Goal: Information Seeking & Learning: Check status

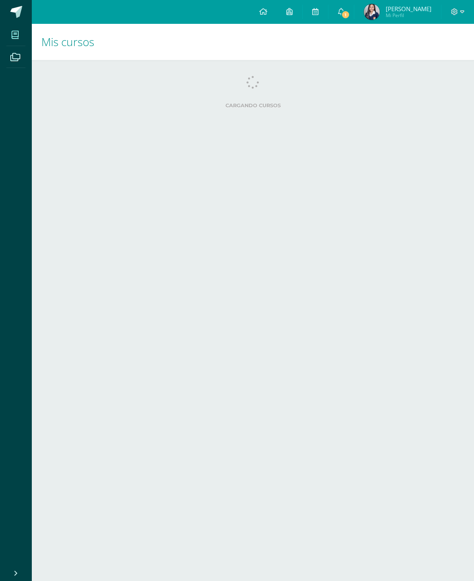
click at [342, 11] on icon at bounding box center [341, 11] width 6 height 7
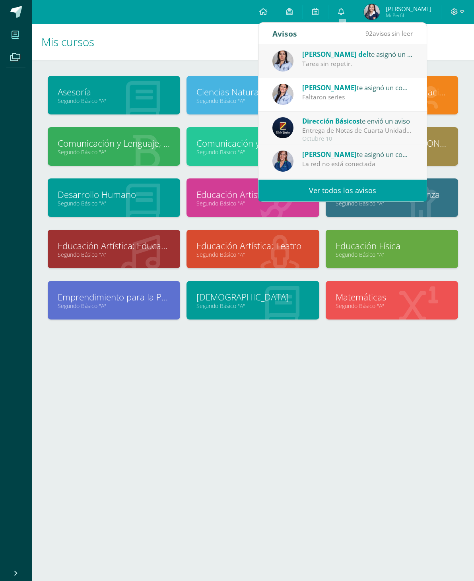
click at [364, 58] on div "[PERSON_NAME] del te asignó un comentario en 'H.T Trinomio de la Forma ax2 + bx…" at bounding box center [357, 54] width 111 height 10
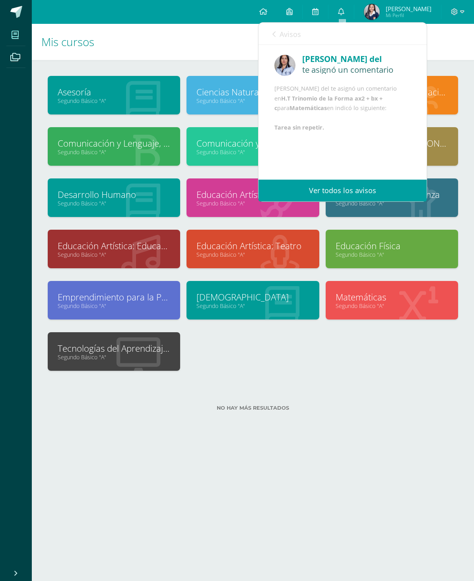
click at [340, 140] on div "[PERSON_NAME] del te asignó un comentario [PERSON_NAME] del te asignó un coment…" at bounding box center [342, 92] width 168 height 95
click at [359, 301] on link "Matemáticas" at bounding box center [392, 297] width 113 height 12
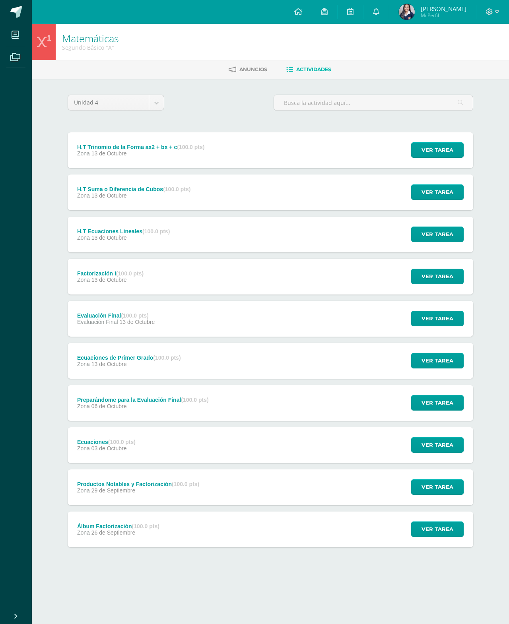
click at [430, 151] on span "Ver tarea" at bounding box center [437, 150] width 32 height 15
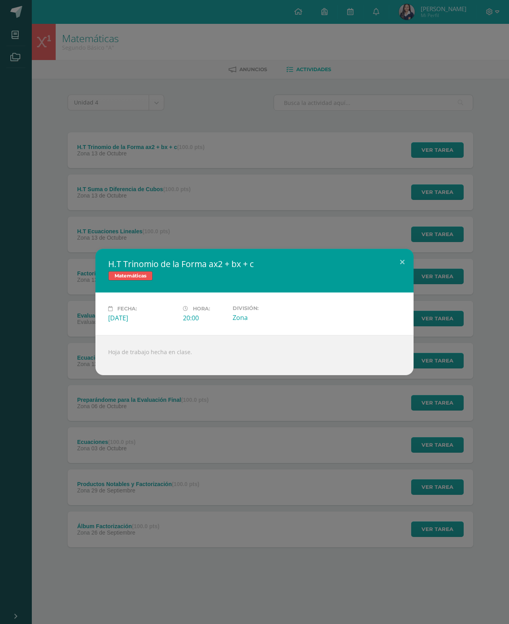
click at [404, 258] on button at bounding box center [402, 262] width 23 height 27
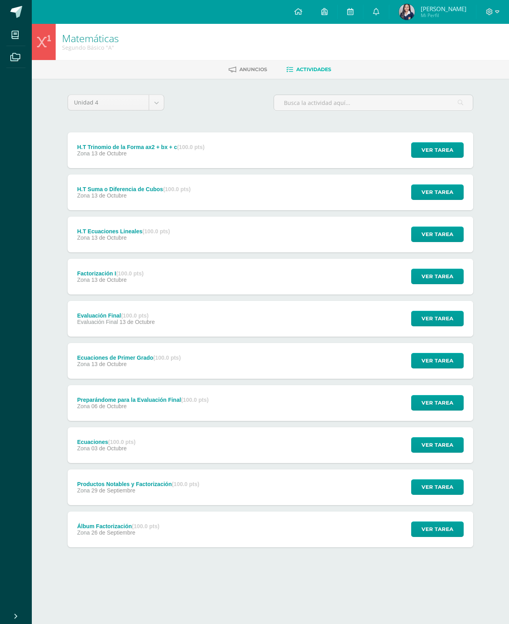
click at [379, 15] on icon at bounding box center [376, 11] width 6 height 7
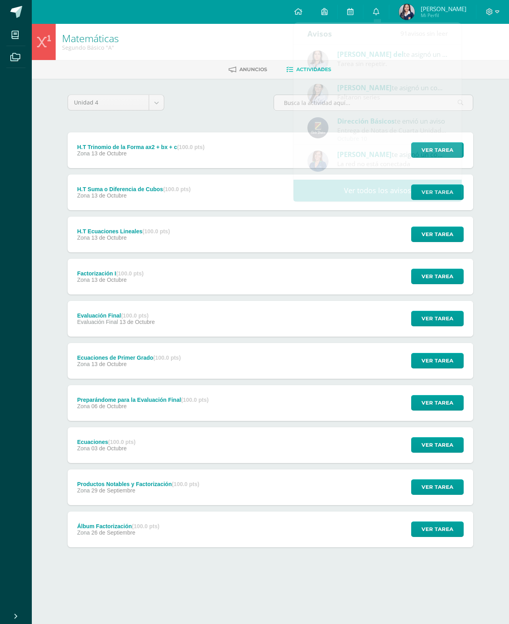
click at [483, 129] on div "Unidad 4 Unidad 1 Unidad 2 Unidad 3 Unidad 4 H.T Trinomio de la Forma ax2 + bx …" at bounding box center [270, 338] width 437 height 519
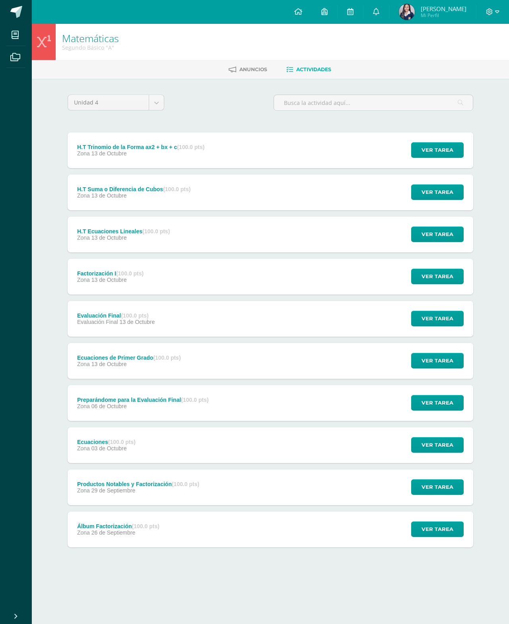
click at [433, 190] on span "Ver tarea" at bounding box center [437, 192] width 32 height 15
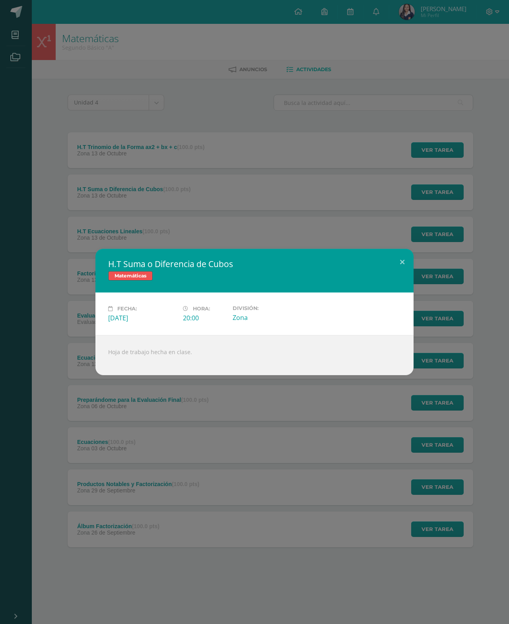
click at [400, 259] on button at bounding box center [402, 262] width 23 height 27
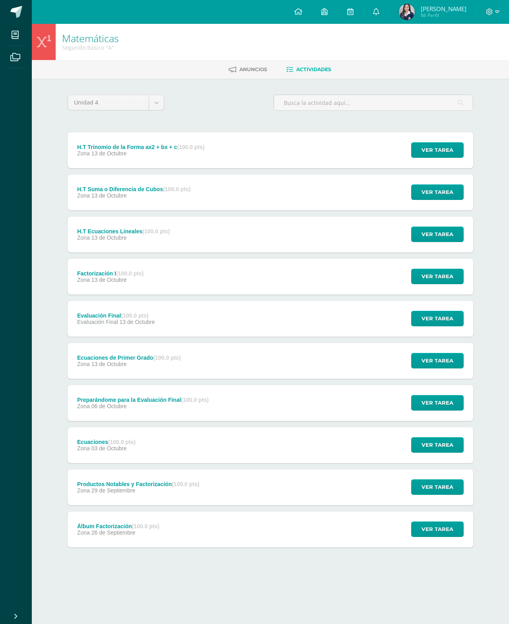
click at [449, 155] on span "Ver tarea" at bounding box center [437, 150] width 32 height 15
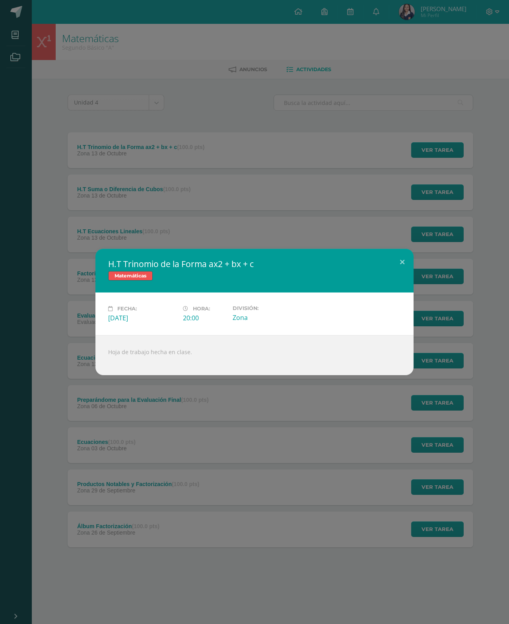
click at [402, 253] on button at bounding box center [402, 262] width 23 height 27
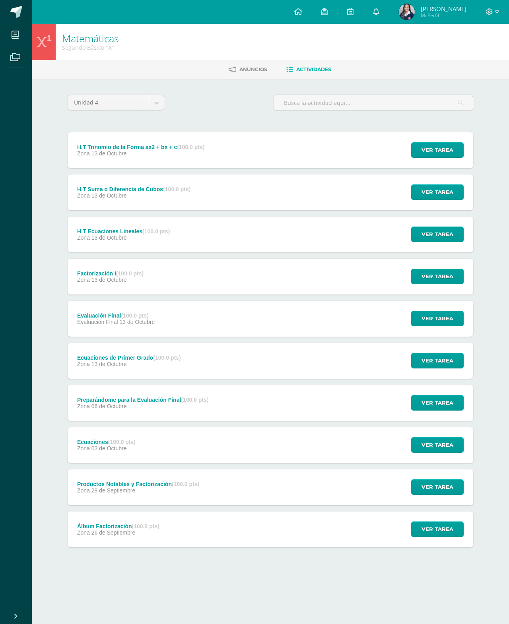
click at [378, 13] on icon at bounding box center [376, 11] width 6 height 7
click at [481, 120] on div "Unidad 4 Unidad 1 Unidad 2 Unidad 3 Unidad 4 H.T Trinomio de la Forma ax2 + bx …" at bounding box center [270, 338] width 437 height 519
click at [434, 233] on span "Ver tarea" at bounding box center [437, 234] width 32 height 15
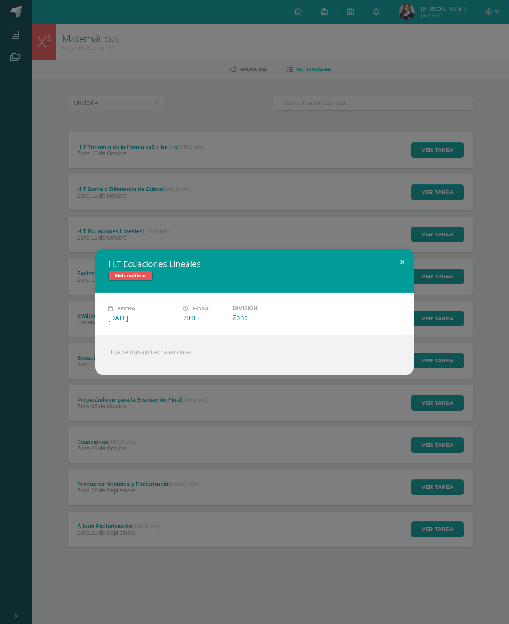
click at [402, 244] on div "H.T Ecuaciones Lineales Matemáticas Fecha: Lunes 13 de Octubre Hora: 20:00 Divi…" at bounding box center [254, 312] width 509 height 624
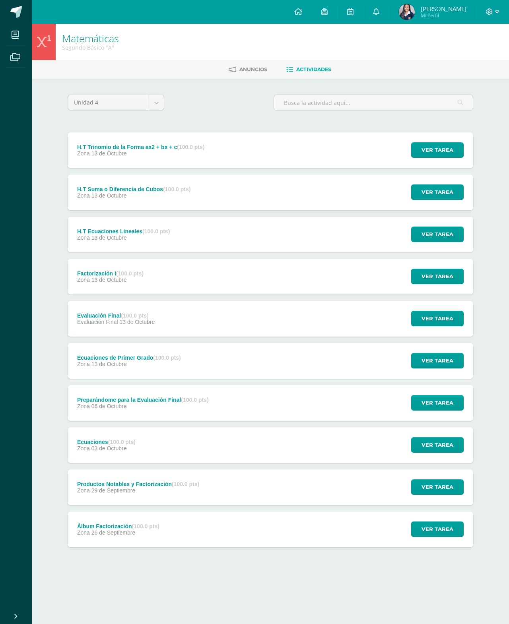
click at [435, 284] on span "Ver tarea" at bounding box center [437, 276] width 32 height 15
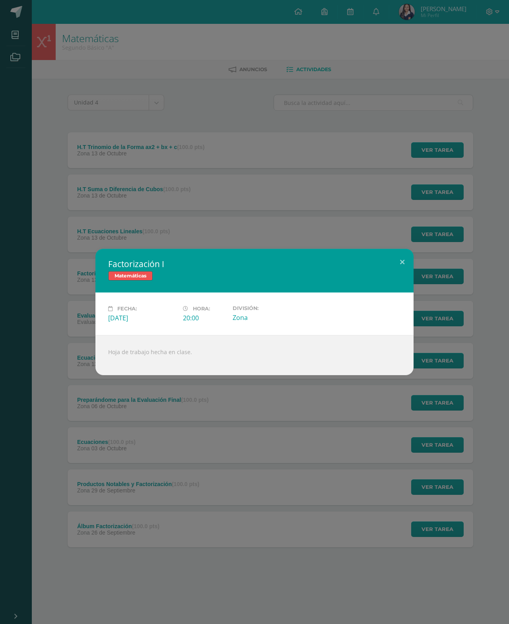
click at [406, 252] on button at bounding box center [402, 262] width 23 height 27
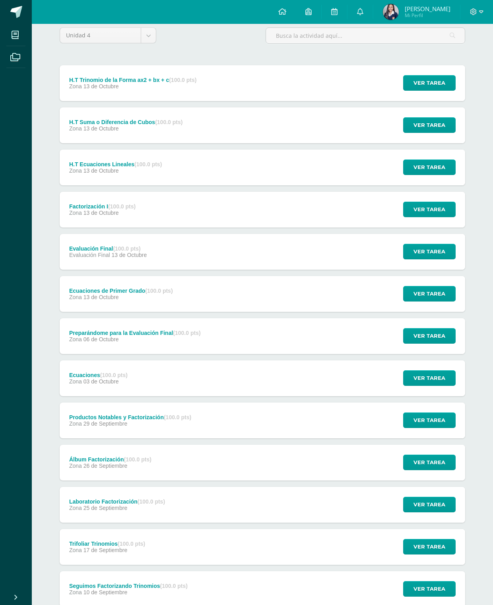
scroll to position [69, 0]
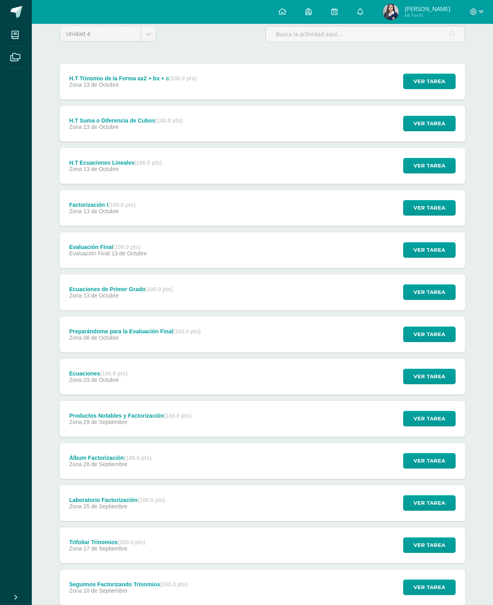
click at [433, 578] on div "Ver tarea" at bounding box center [428, 587] width 74 height 36
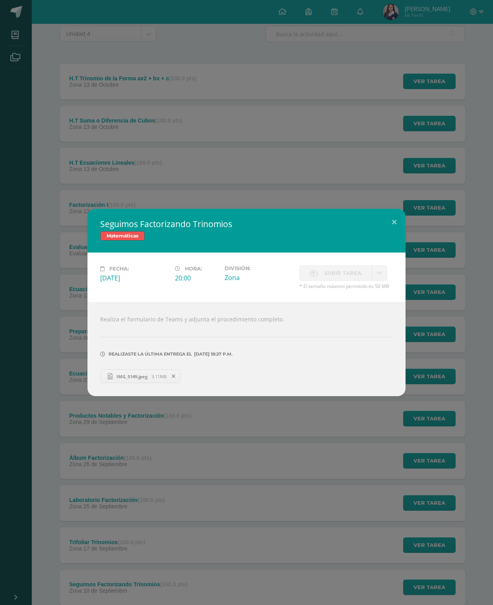
click at [395, 228] on button at bounding box center [394, 222] width 23 height 27
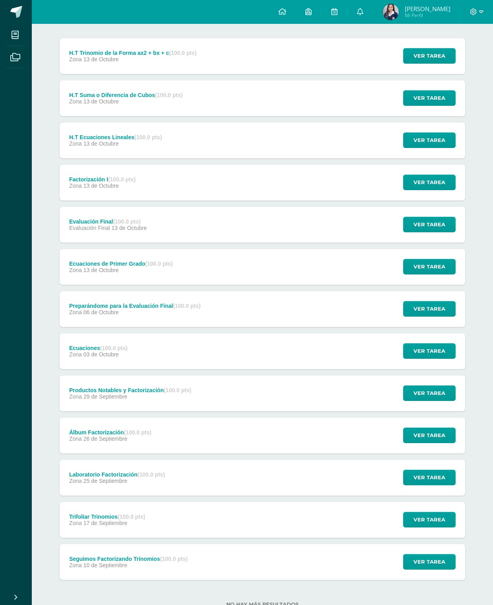
scroll to position [94, 0]
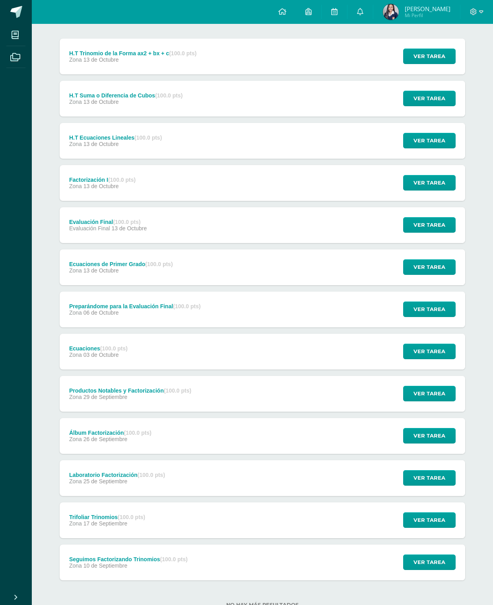
click at [428, 564] on span "Ver tarea" at bounding box center [429, 562] width 32 height 15
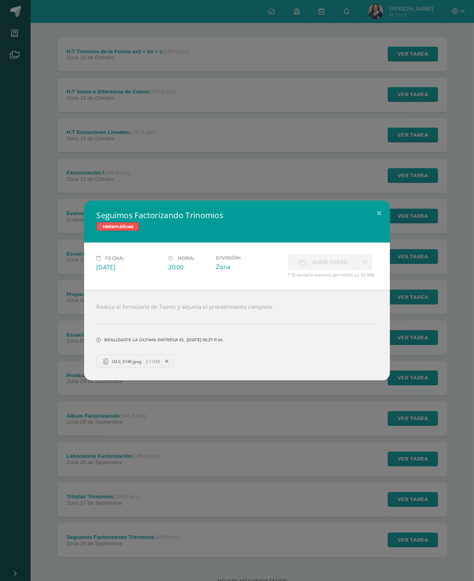
scroll to position [15, 0]
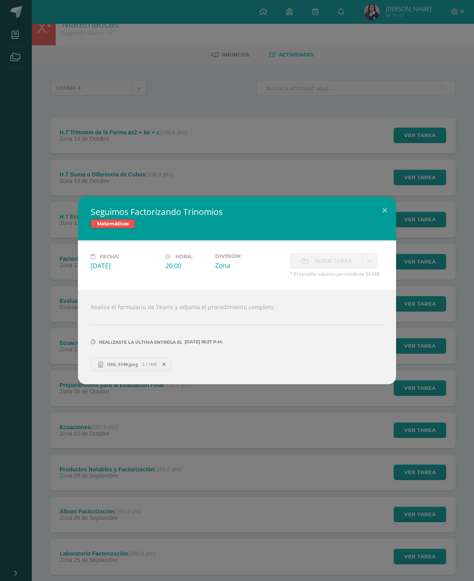
click at [387, 212] on button at bounding box center [384, 210] width 23 height 27
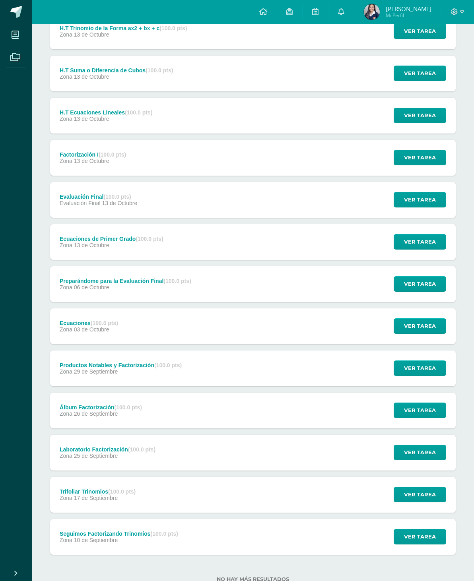
scroll to position [118, 0]
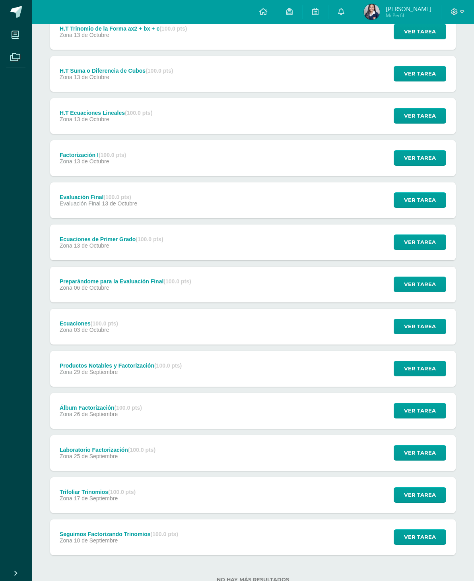
click at [429, 499] on span "Ver tarea" at bounding box center [420, 495] width 32 height 15
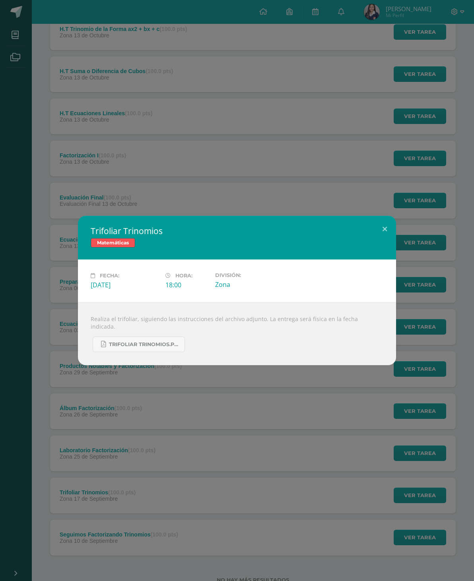
click at [386, 243] on button at bounding box center [384, 229] width 23 height 27
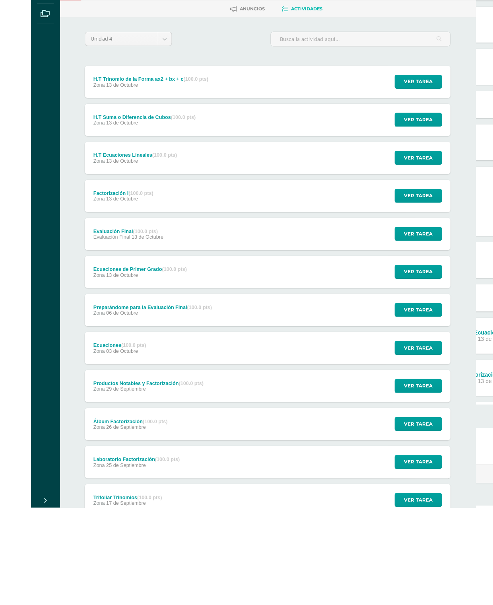
scroll to position [94, 0]
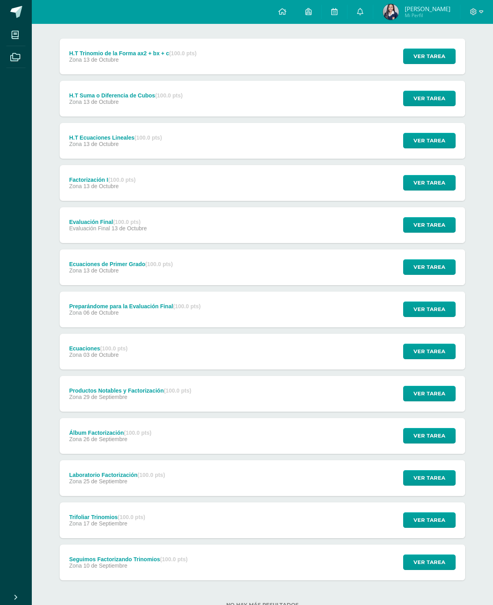
click at [432, 478] on span "Ver tarea" at bounding box center [429, 477] width 32 height 15
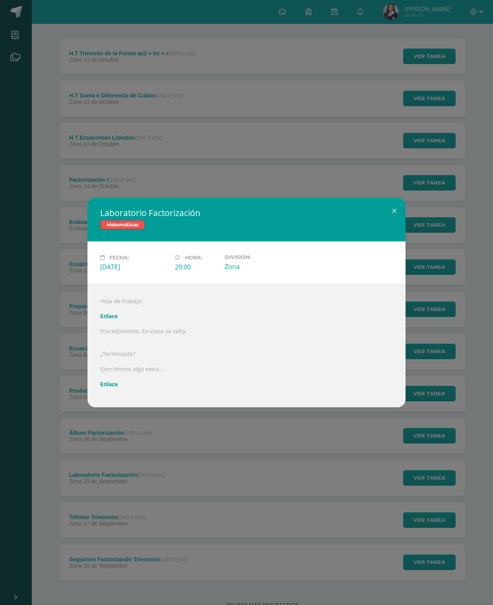
click at [398, 224] on button at bounding box center [394, 211] width 23 height 27
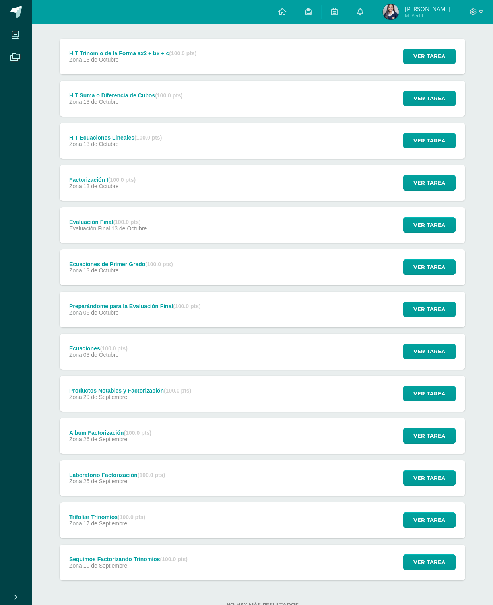
click at [436, 481] on span "Ver tarea" at bounding box center [429, 477] width 32 height 15
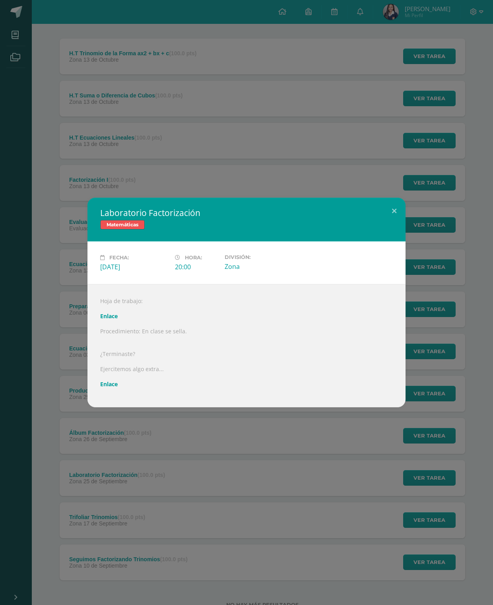
click at [107, 320] on link "Enlace" at bounding box center [108, 316] width 17 height 8
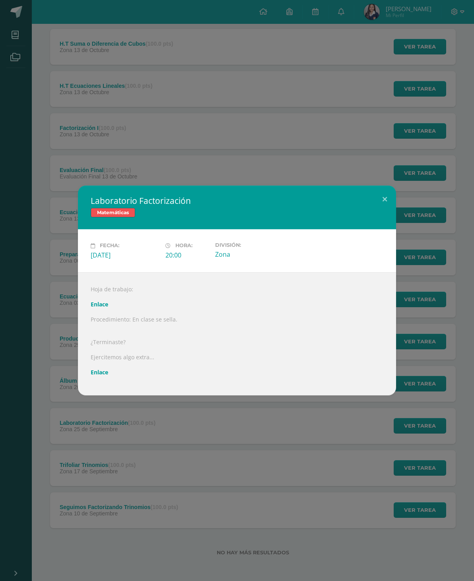
click at [101, 376] on link "Enlace" at bounding box center [99, 373] width 17 height 8
click at [390, 196] on button at bounding box center [384, 199] width 23 height 27
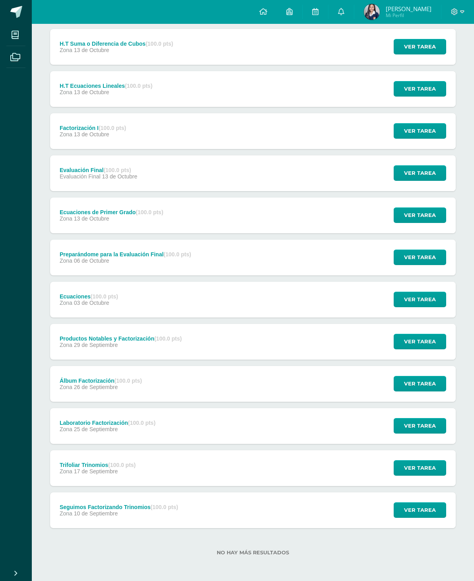
click at [431, 380] on span "Ver tarea" at bounding box center [420, 384] width 32 height 15
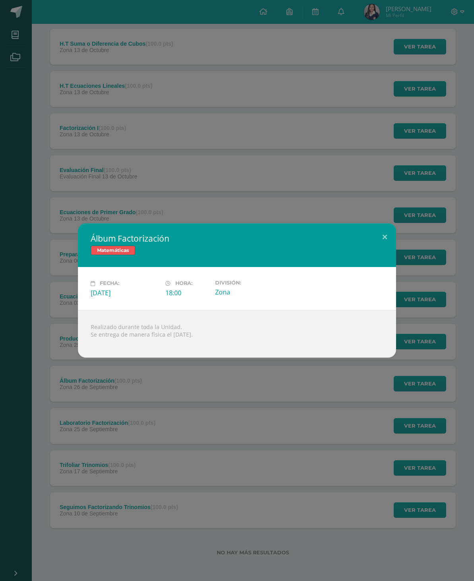
click at [385, 238] on button at bounding box center [384, 236] width 23 height 27
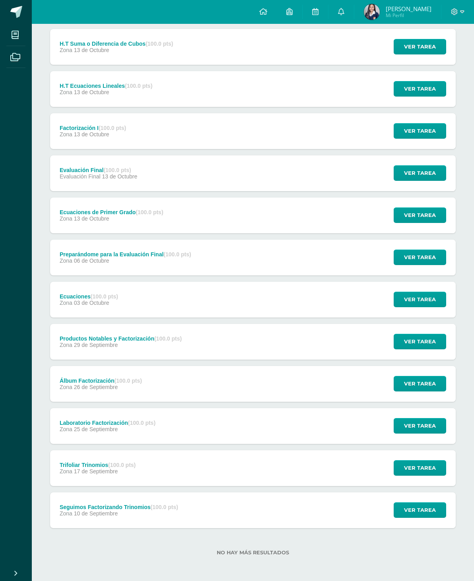
click at [423, 348] on button "Ver tarea" at bounding box center [420, 342] width 52 height 16
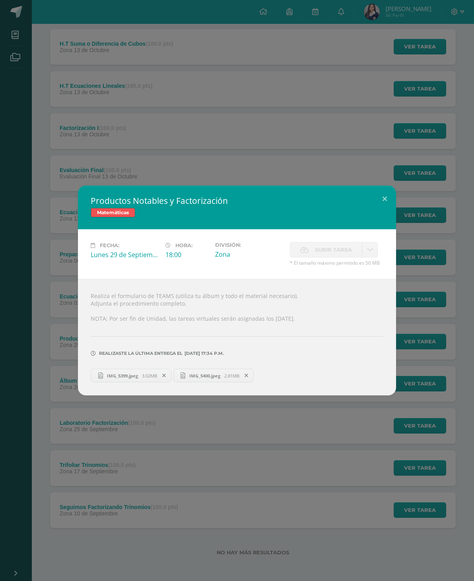
click at [390, 195] on button at bounding box center [384, 199] width 23 height 27
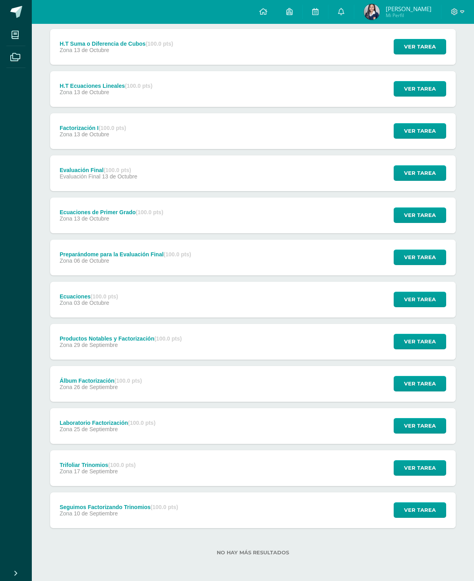
click at [426, 297] on span "Ver tarea" at bounding box center [420, 299] width 32 height 15
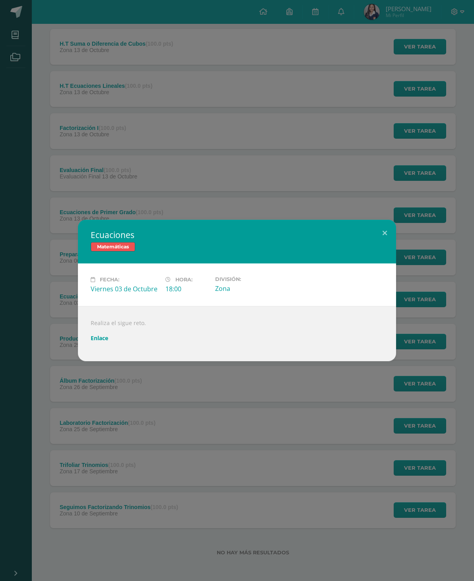
click at [100, 342] on link "Enlace" at bounding box center [99, 338] width 17 height 8
click at [386, 233] on button at bounding box center [384, 233] width 23 height 27
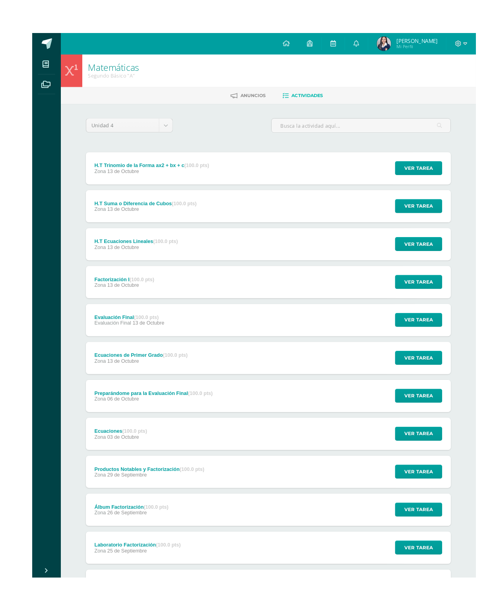
scroll to position [0, 3]
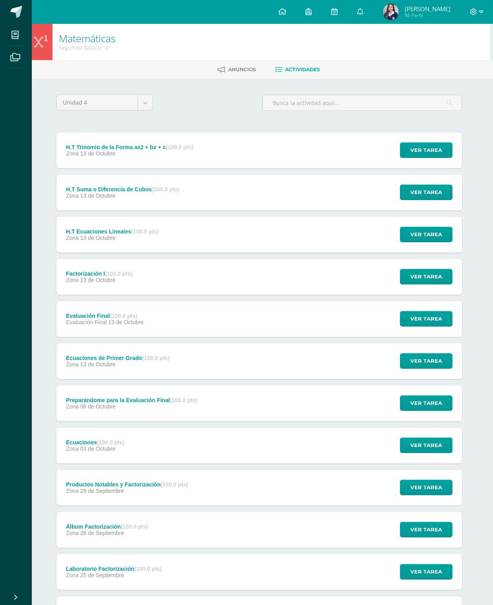
click at [431, 404] on span "Ver tarea" at bounding box center [426, 403] width 32 height 15
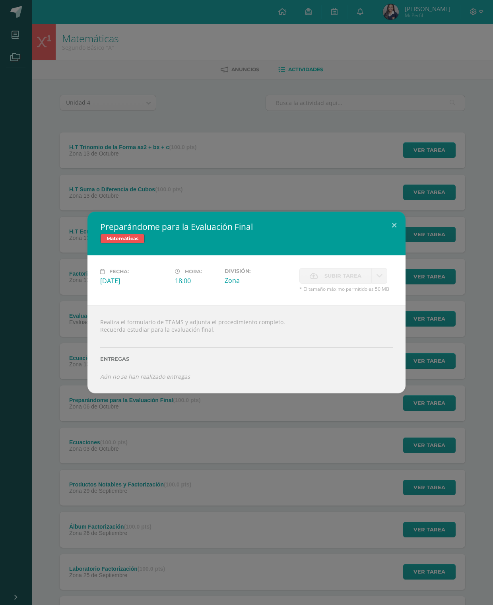
click at [398, 222] on button at bounding box center [394, 225] width 23 height 27
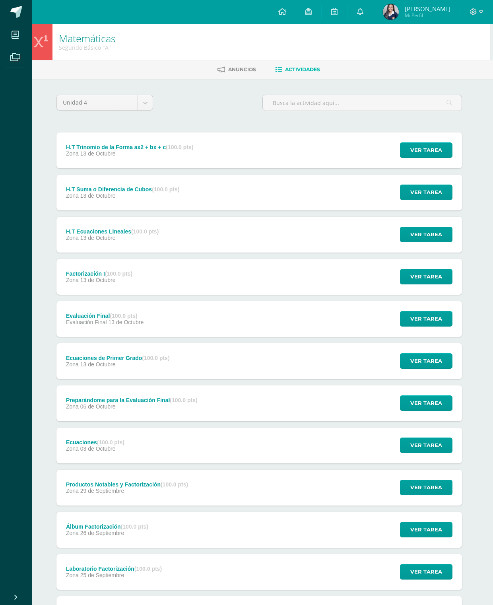
click at [417, 363] on span "Ver tarea" at bounding box center [426, 360] width 32 height 15
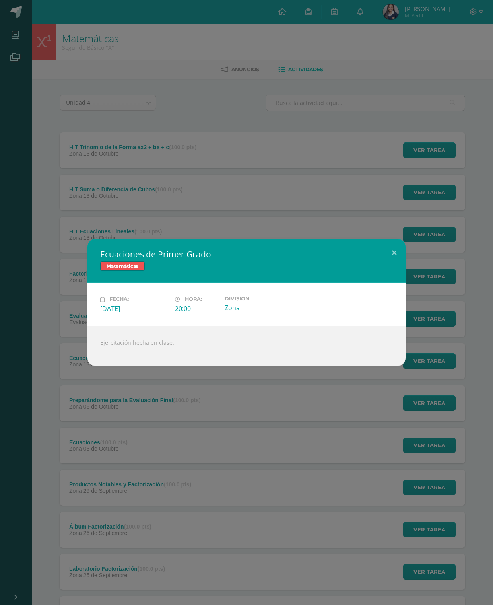
scroll to position [0, 0]
click at [390, 254] on button at bounding box center [394, 252] width 23 height 27
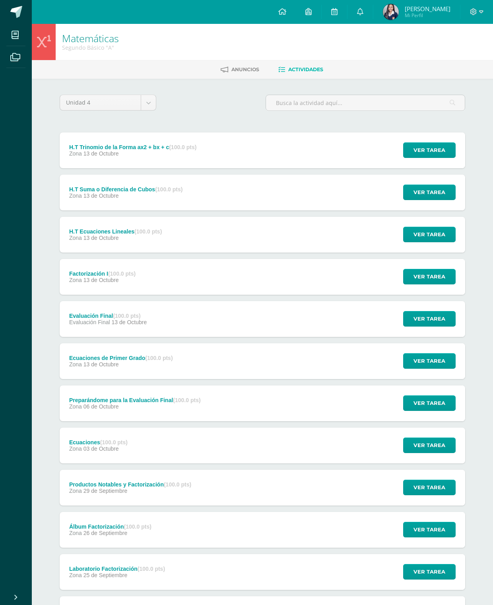
click at [438, 312] on button "Ver tarea" at bounding box center [429, 319] width 52 height 16
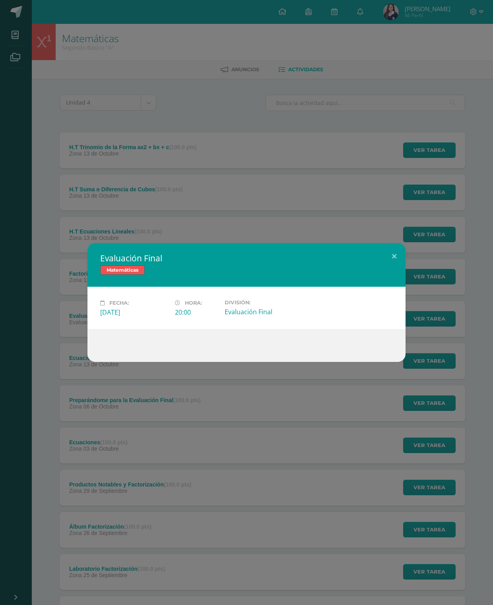
click at [401, 251] on button at bounding box center [394, 256] width 23 height 27
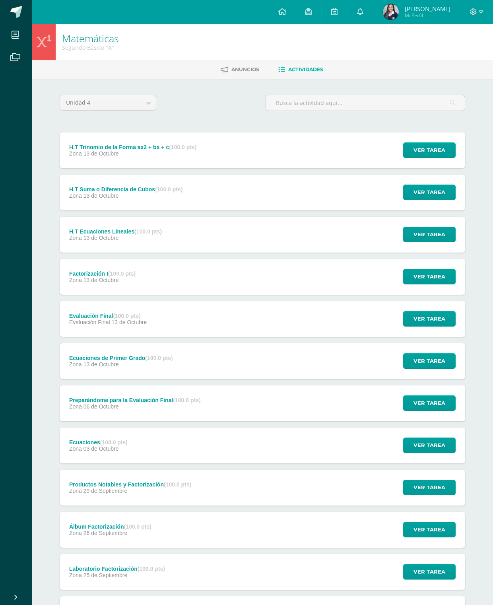
click at [441, 362] on span "Ver tarea" at bounding box center [429, 360] width 32 height 15
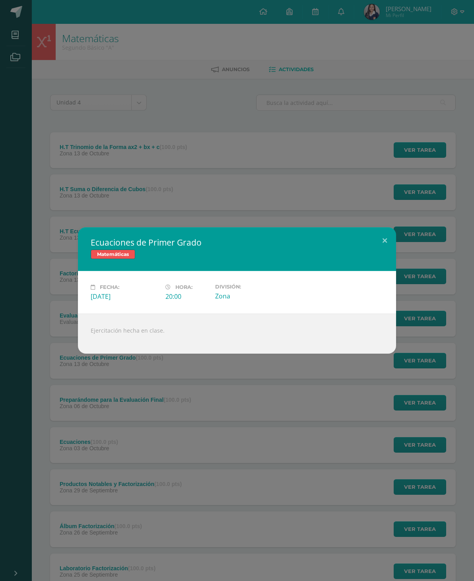
click at [388, 237] on button at bounding box center [384, 240] width 23 height 27
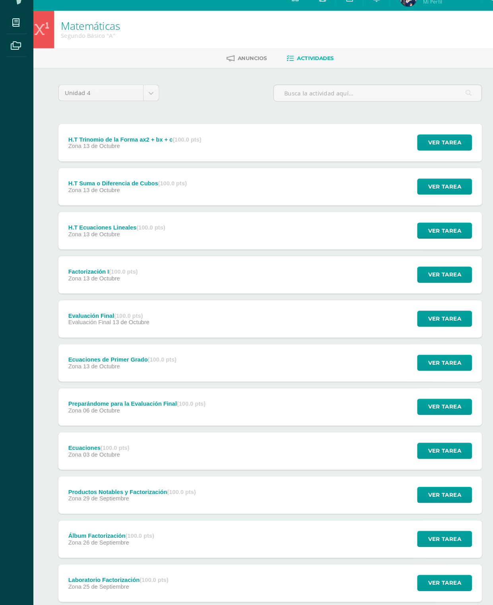
scroll to position [0, 2]
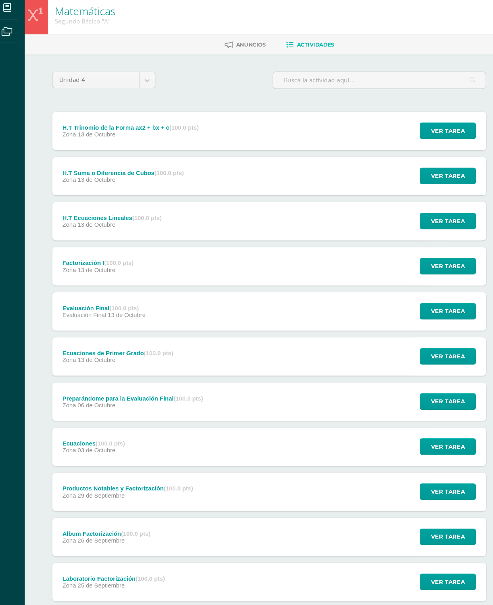
click at [413, 269] on span "Ver tarea" at bounding box center [428, 276] width 32 height 15
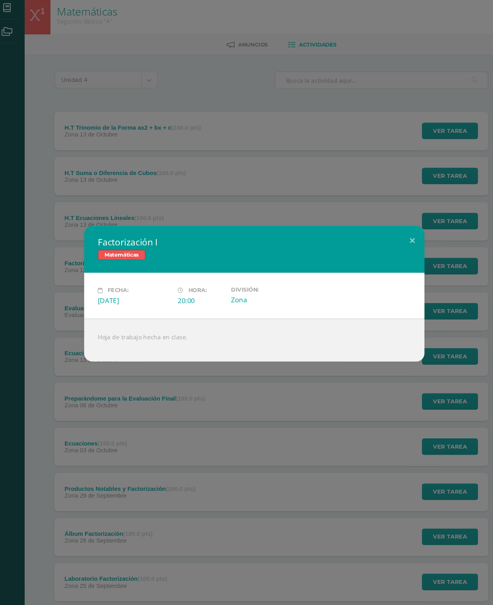
click at [386, 239] on button at bounding box center [394, 252] width 23 height 27
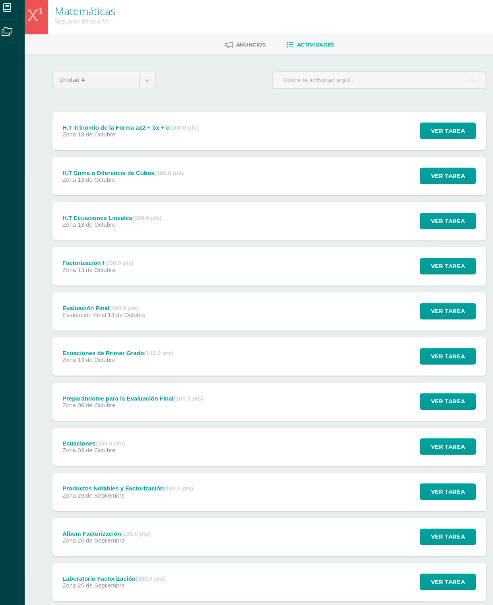
click at [419, 185] on span "Ver tarea" at bounding box center [428, 192] width 32 height 15
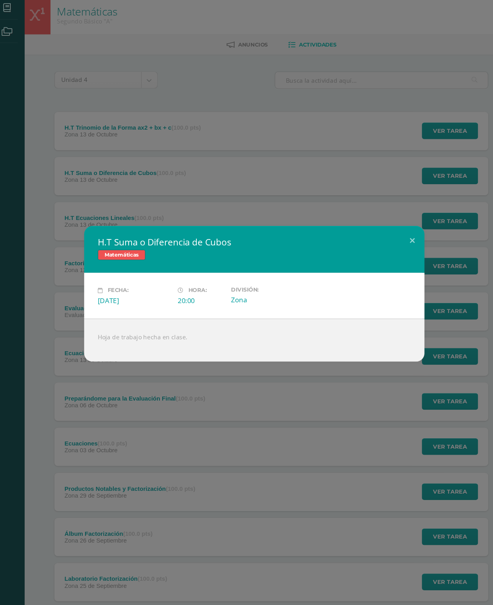
click at [386, 239] on button at bounding box center [394, 252] width 23 height 27
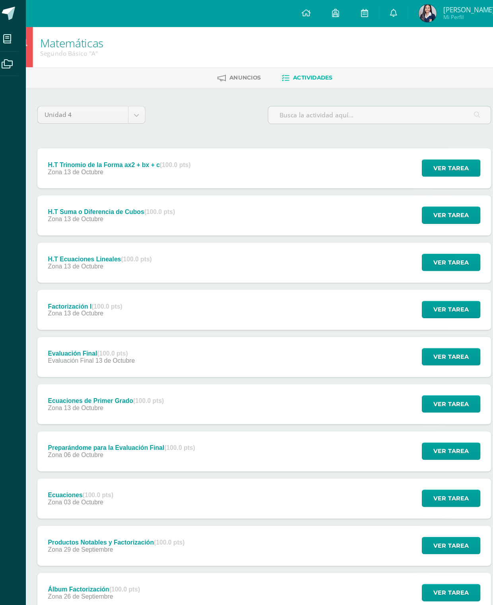
scroll to position [0, 19]
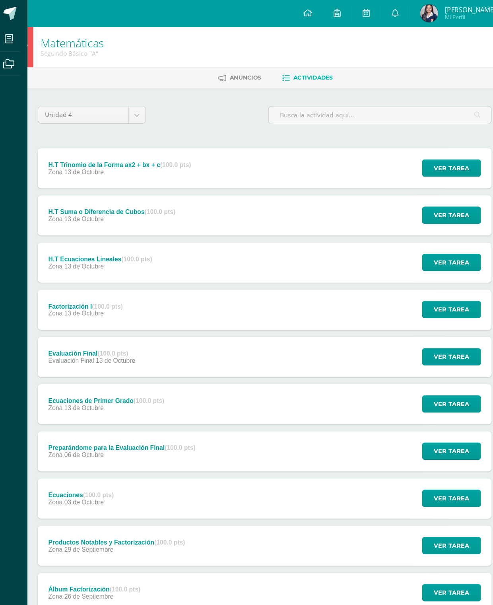
click at [407, 155] on span "Ver tarea" at bounding box center [411, 150] width 32 height 15
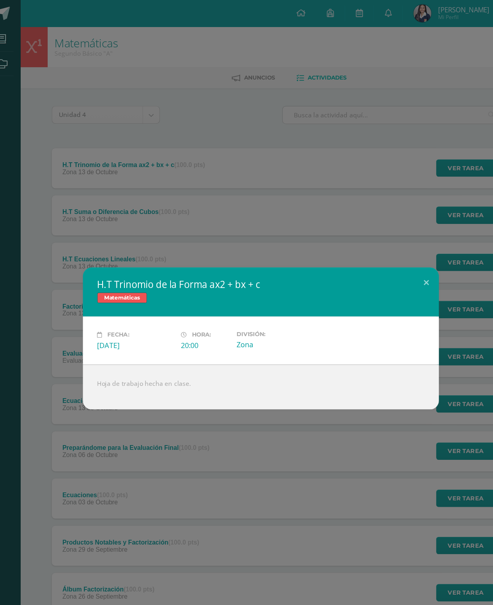
click at [383, 252] on button at bounding box center [394, 252] width 23 height 27
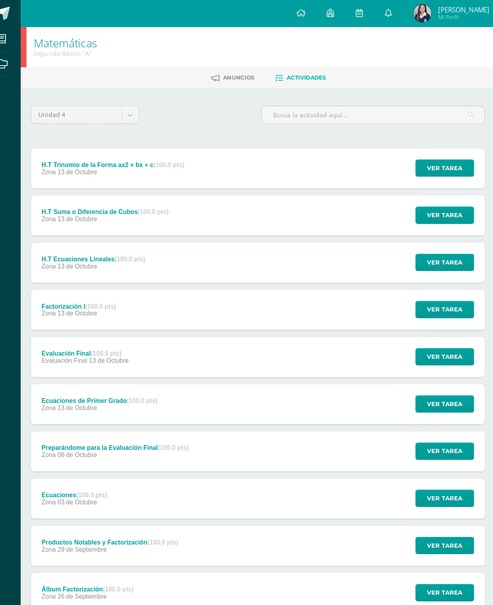
click at [412, 192] on span "Ver tarea" at bounding box center [411, 192] width 32 height 15
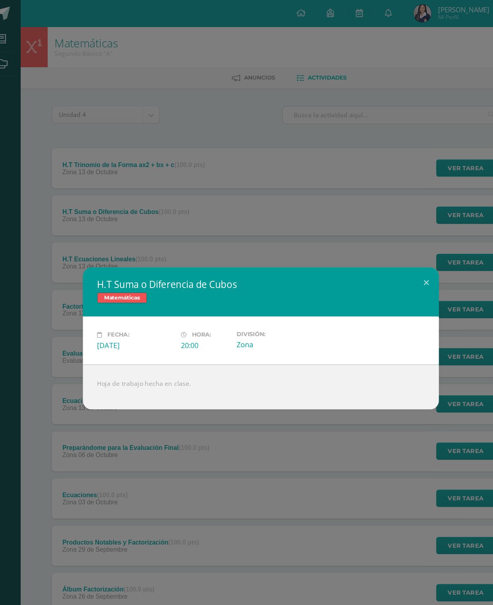
click at [383, 249] on button at bounding box center [394, 252] width 23 height 27
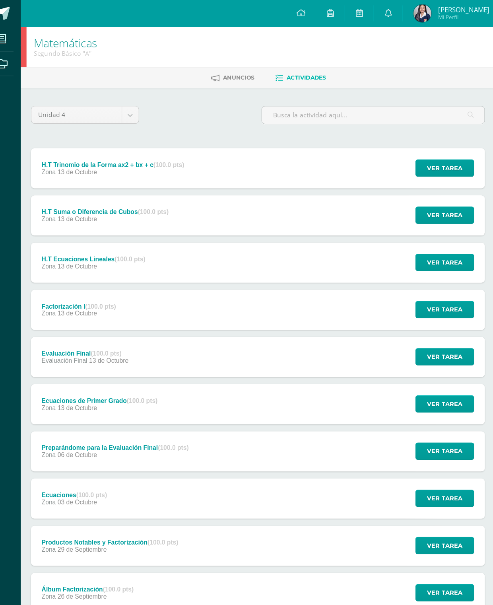
click at [396, 239] on span "Ver tarea" at bounding box center [411, 234] width 32 height 15
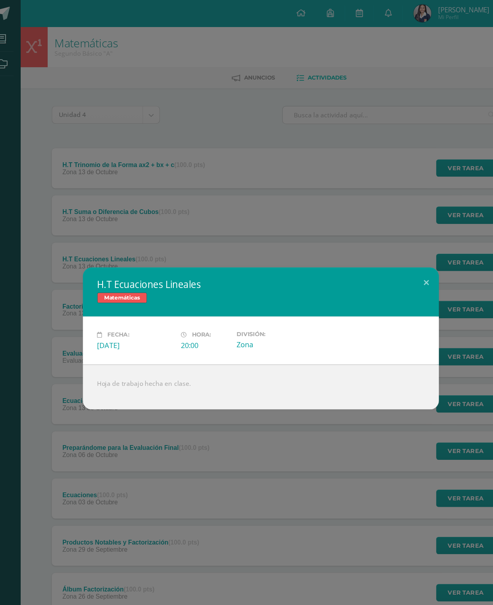
click at [386, 247] on button at bounding box center [394, 252] width 23 height 27
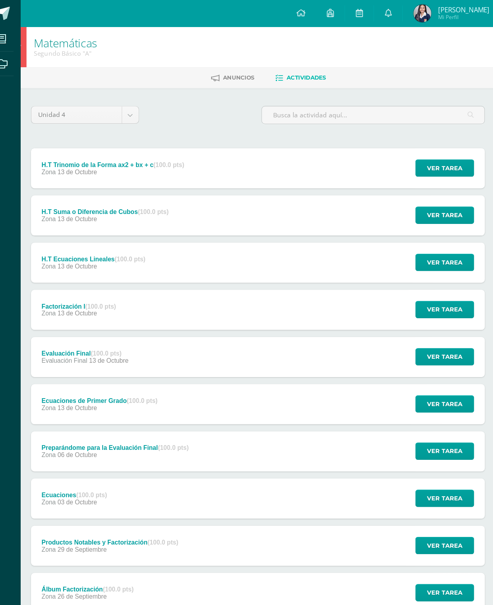
click at [396, 272] on span "Ver tarea" at bounding box center [411, 276] width 32 height 15
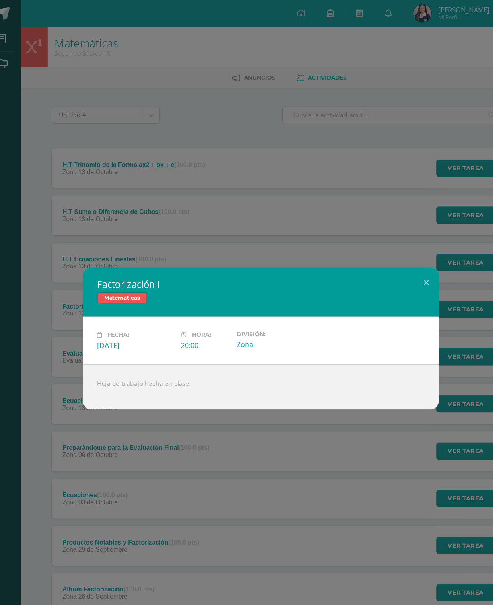
click at [390, 240] on button at bounding box center [394, 252] width 23 height 27
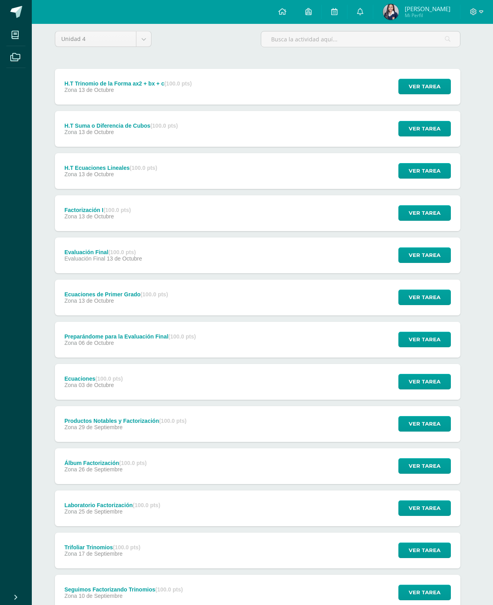
scroll to position [0, 9]
